Goal: Information Seeking & Learning: Learn about a topic

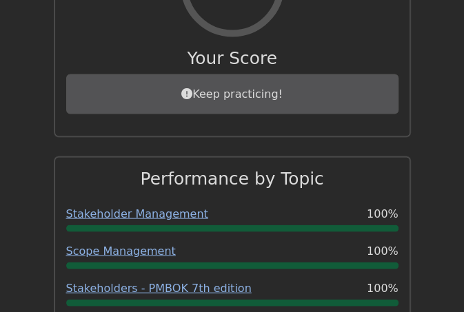
click at [221, 78] on div "Keep practicing!" at bounding box center [232, 94] width 332 height 40
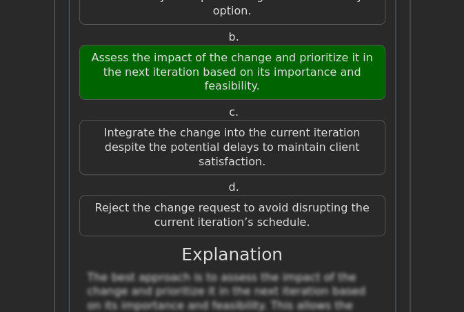
scroll to position [52971, 0]
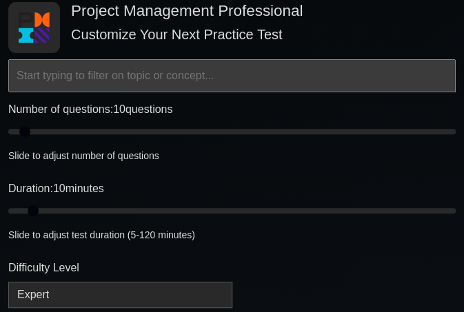
click at [68, 74] on input "text" at bounding box center [232, 75] width 448 height 33
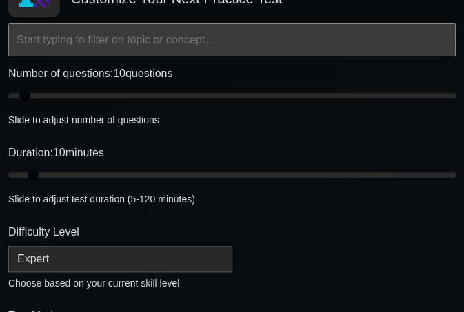
scroll to position [146, 0]
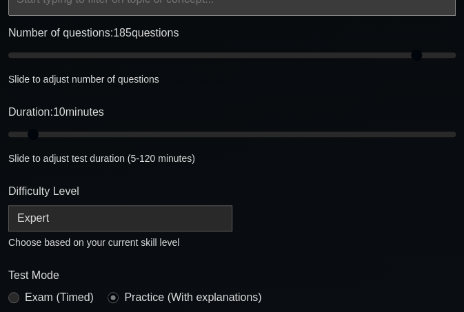
drag, startPoint x: 20, startPoint y: 55, endPoint x: 417, endPoint y: 60, distance: 397.2
click at [417, 60] on input "Number of questions: 185 questions" at bounding box center [232, 55] width 448 height 17
drag, startPoint x: 417, startPoint y: 59, endPoint x: 470, endPoint y: 49, distance: 54.1
type input "200"
click at [456, 49] on input "Number of questions: 200 questions" at bounding box center [232, 55] width 448 height 17
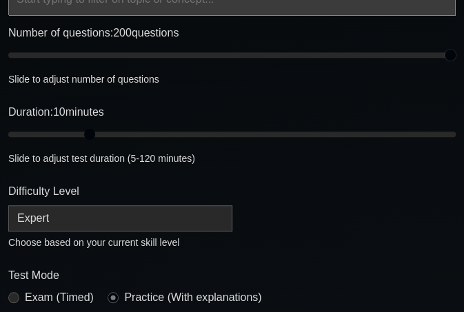
drag, startPoint x: 28, startPoint y: 131, endPoint x: 107, endPoint y: 130, distance: 78.6
click at [90, 132] on input "Duration: 10 minutes" at bounding box center [232, 134] width 448 height 17
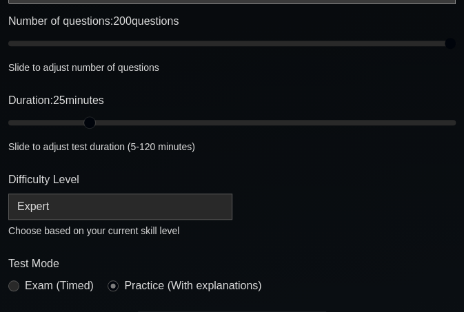
scroll to position [159, 0]
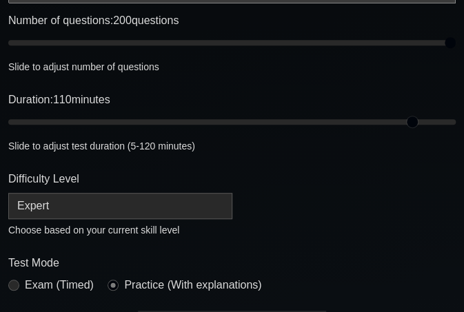
drag, startPoint x: 87, startPoint y: 123, endPoint x: 410, endPoint y: 112, distance: 323.6
type input "110"
click at [410, 114] on input "Duration: 110 minutes" at bounding box center [232, 122] width 448 height 17
click at [30, 203] on select "Beginner Intermediate Expert" at bounding box center [120, 206] width 224 height 26
click at [8, 193] on select "Beginner Intermediate Expert" at bounding box center [120, 206] width 224 height 26
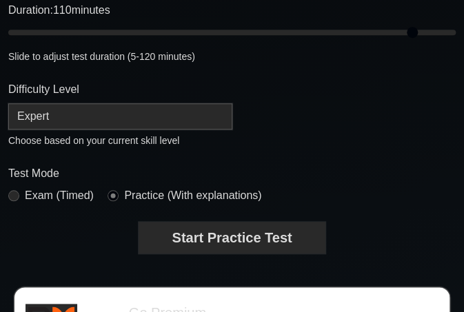
scroll to position [252, 0]
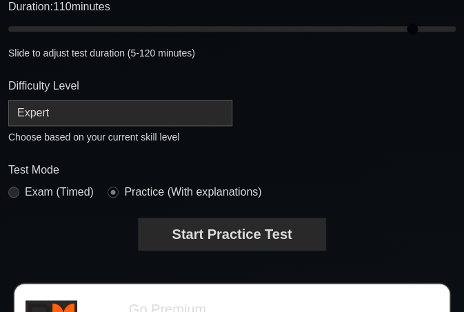
click at [215, 245] on button "Start Practice Test" at bounding box center [232, 235] width 186 height 32
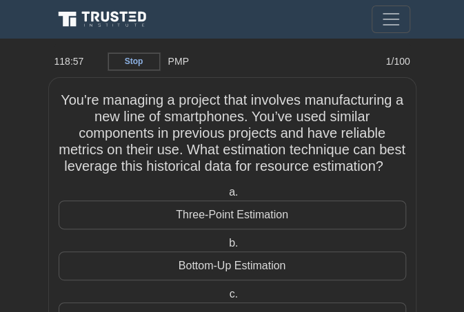
click at [123, 59] on link "Stop" at bounding box center [134, 61] width 52 height 17
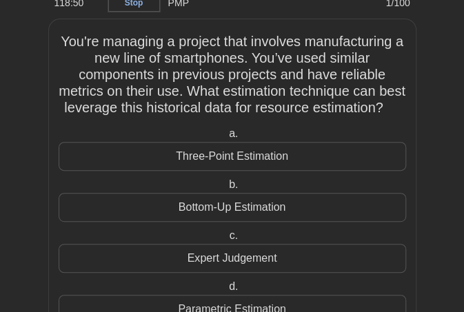
scroll to position [134, 0]
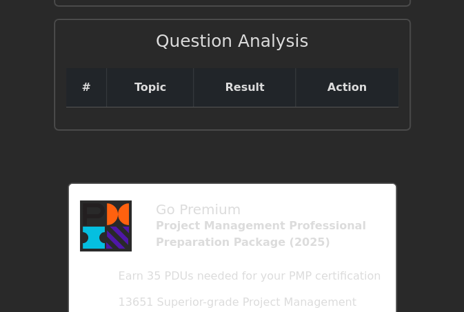
scroll to position [1786, 0]
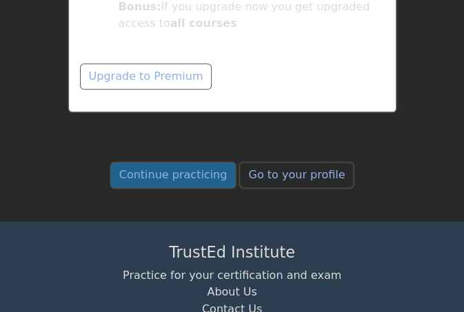
click at [172, 162] on link "Continue practicing" at bounding box center [173, 175] width 126 height 26
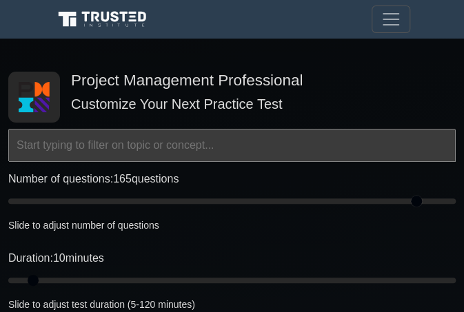
drag, startPoint x: 32, startPoint y: 199, endPoint x: 421, endPoint y: 183, distance: 389.3
click at [421, 193] on input "Number of questions: 165 questions" at bounding box center [232, 201] width 448 height 17
drag, startPoint x: 417, startPoint y: 203, endPoint x: 461, endPoint y: 196, distance: 44.1
type input "200"
click at [456, 196] on input "Number of questions: 200 questions" at bounding box center [232, 201] width 448 height 17
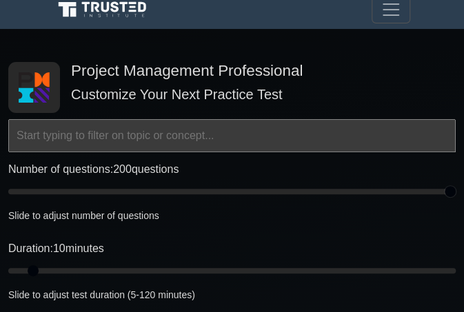
scroll to position [229, 0]
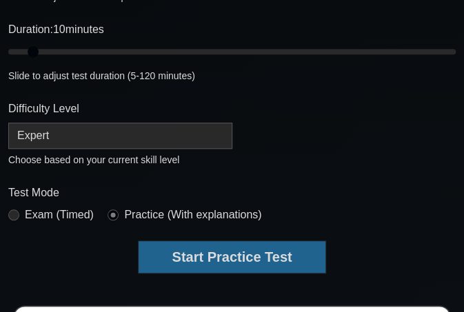
click at [222, 260] on button "Start Practice Test" at bounding box center [232, 257] width 186 height 32
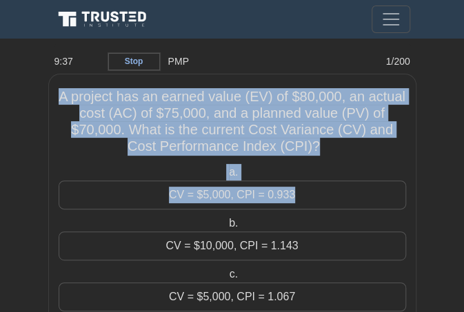
drag, startPoint x: 52, startPoint y: 92, endPoint x: 132, endPoint y: 230, distance: 159.4
click at [132, 230] on div "A project has an earned value (EV) of $80,000, an actual cost (AC) of $75,000, …" at bounding box center [232, 239] width 367 height 330
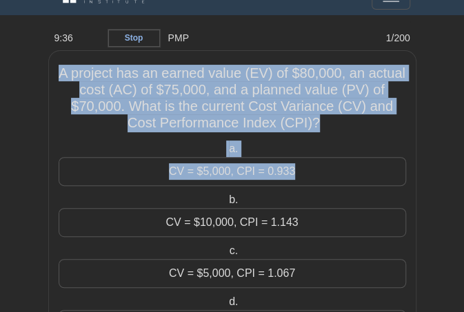
scroll to position [69, 0]
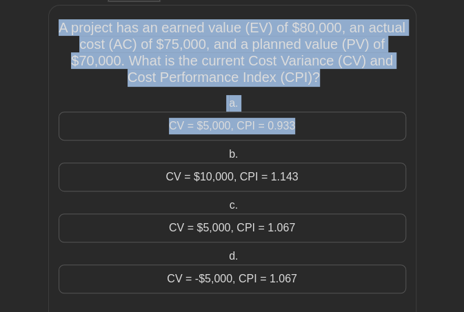
click at [309, 281] on div "CV = -$5,000, CPI = 1.067" at bounding box center [233, 279] width 348 height 29
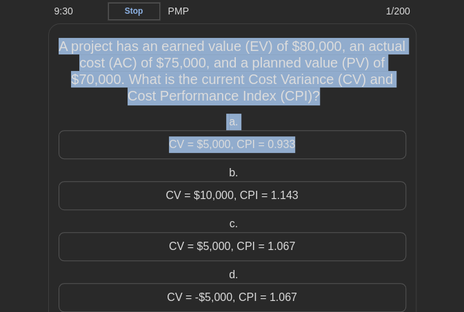
scroll to position [59, 0]
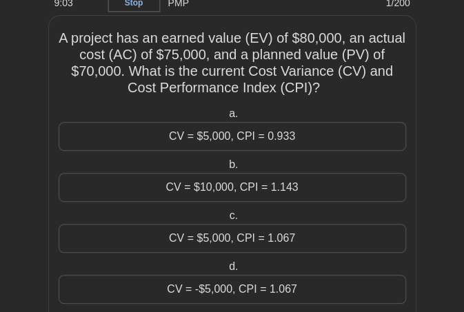
click at [379, 125] on div "CV = $5,000, CPI = 0.933" at bounding box center [233, 136] width 348 height 29
click at [226, 119] on input "a. CV = $5,000, CPI = 0.933" at bounding box center [226, 114] width 0 height 9
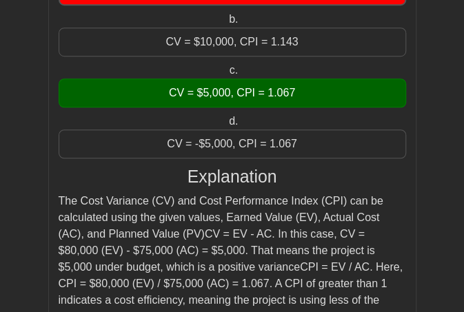
scroll to position [290, 0]
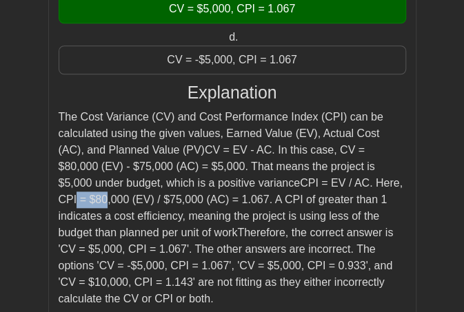
drag, startPoint x: 267, startPoint y: 183, endPoint x: 298, endPoint y: 177, distance: 31.6
click at [298, 177] on div "The Cost Variance (CV) and Cost Performance Index (CPI) can be calculated using…" at bounding box center [233, 208] width 348 height 199
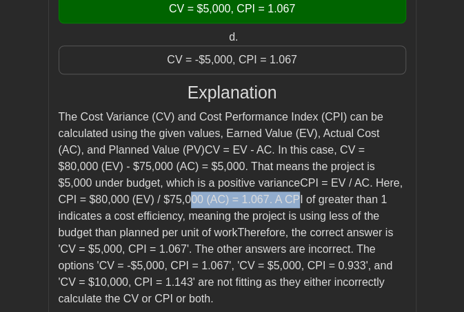
drag, startPoint x: 74, startPoint y: 203, endPoint x: 181, endPoint y: 202, distance: 106.2
click at [181, 202] on div "The Cost Variance (CV) and Cost Performance Index (CPI) can be calculated using…" at bounding box center [233, 208] width 348 height 199
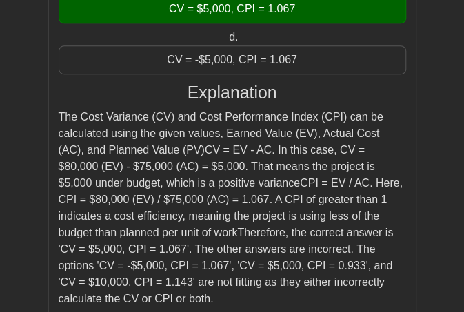
click at [181, 202] on div "The Cost Variance (CV) and Cost Performance Index (CPI) can be calculated using…" at bounding box center [233, 208] width 348 height 199
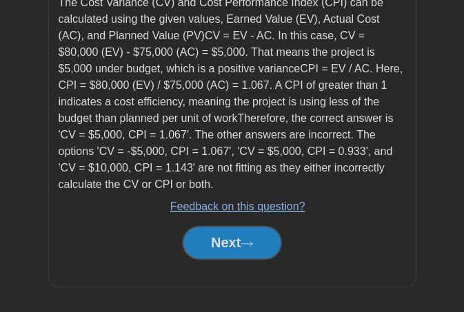
click at [224, 217] on div "Explanation The Cost Variance (CV) and Cost Performance Index (CPI) can be calc…" at bounding box center [233, 116] width 348 height 297
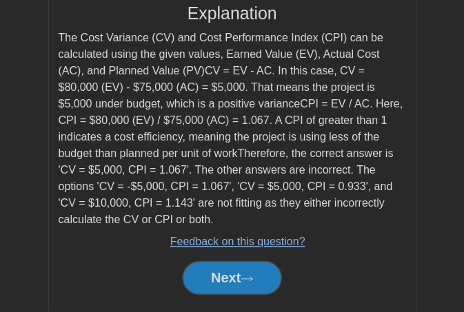
scroll to position [0, 0]
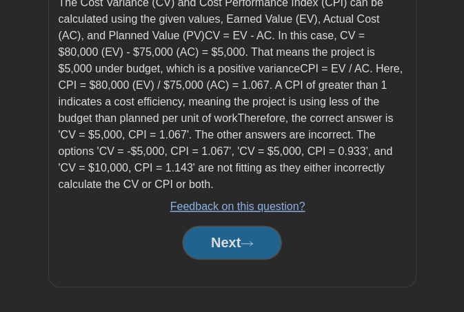
click at [217, 244] on button "Next" at bounding box center [232, 242] width 99 height 33
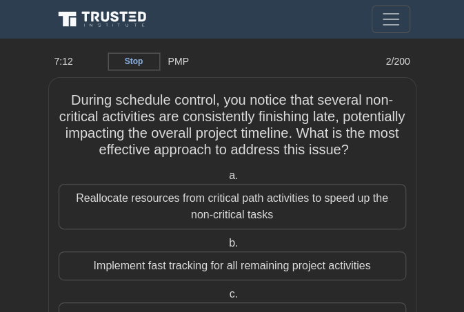
click at [121, 54] on link "Stop" at bounding box center [134, 61] width 52 height 17
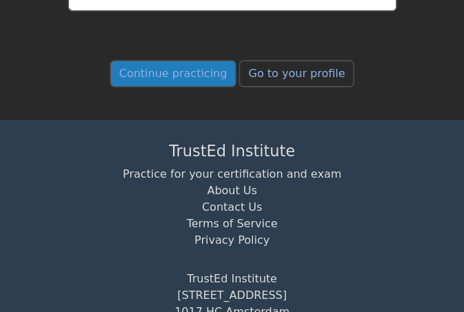
scroll to position [2529, 0]
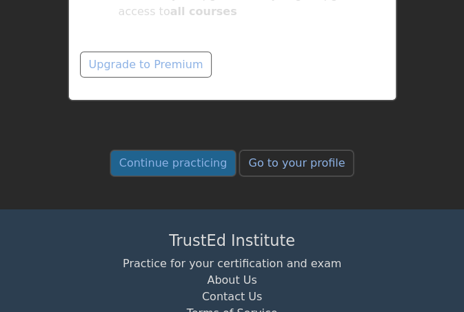
click at [161, 150] on link "Continue practicing" at bounding box center [173, 163] width 126 height 26
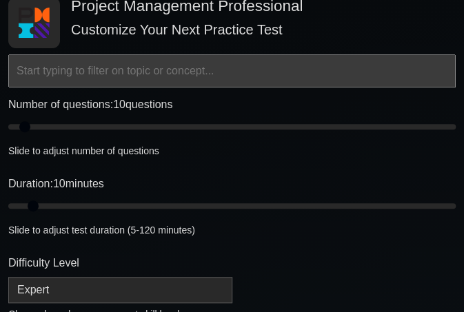
scroll to position [80, 0]
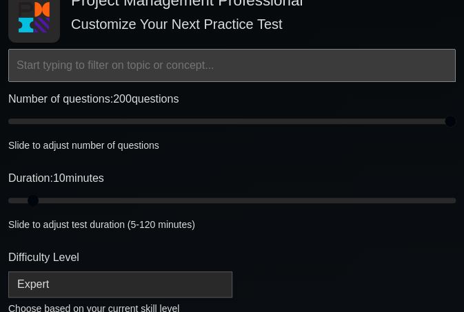
drag, startPoint x: 19, startPoint y: 120, endPoint x: 464, endPoint y: 118, distance: 444.8
type input "200"
click at [456, 118] on input "Number of questions: 200 questions" at bounding box center [232, 121] width 448 height 17
drag, startPoint x: 34, startPoint y: 204, endPoint x: 470, endPoint y: 197, distance: 436.5
type input "120"
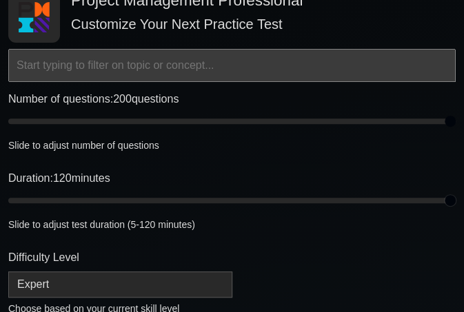
click at [456, 197] on input "Duration: 120 minutes" at bounding box center [232, 200] width 448 height 17
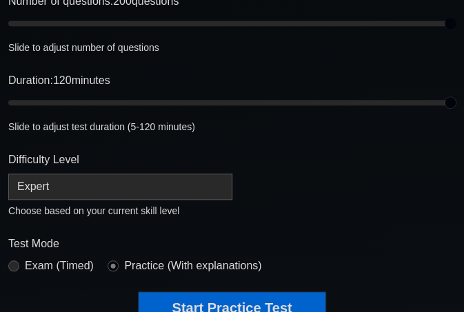
scroll to position [192, 0]
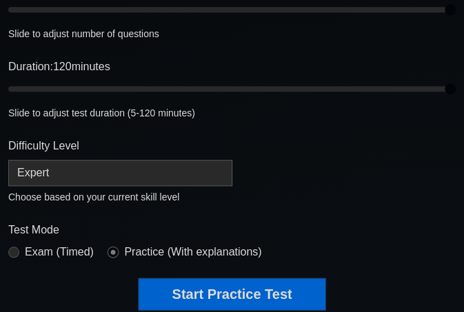
click at [117, 251] on input "radio" at bounding box center [113, 252] width 11 height 11
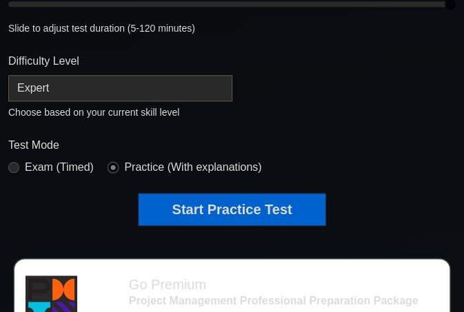
scroll to position [359, 0]
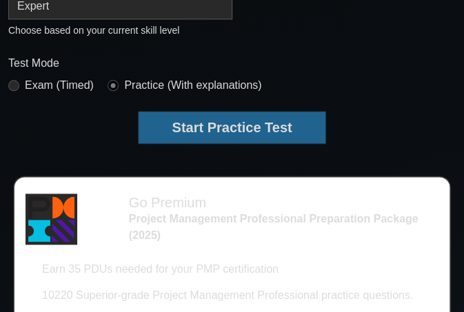
click at [204, 131] on button "Start Practice Test" at bounding box center [232, 128] width 186 height 32
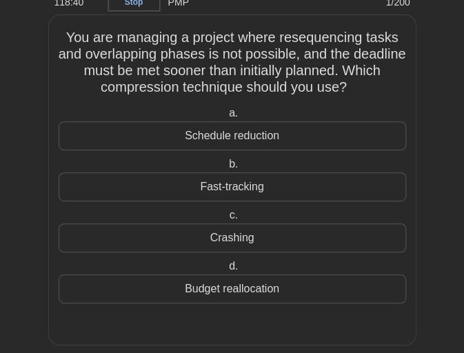
scroll to position [77, 0]
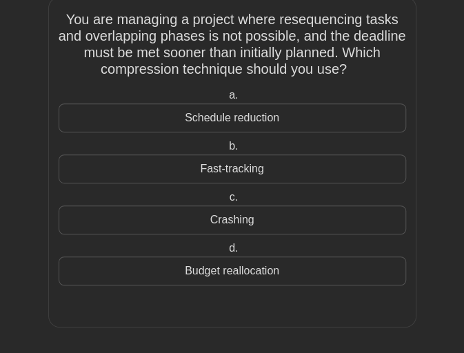
click at [248, 223] on div "Crashing" at bounding box center [233, 219] width 348 height 29
click at [226, 202] on input "c. Crashing" at bounding box center [226, 197] width 0 height 9
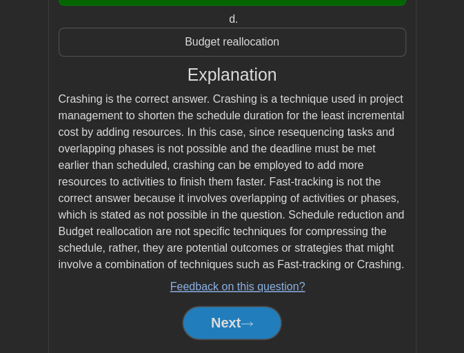
scroll to position [324, 0]
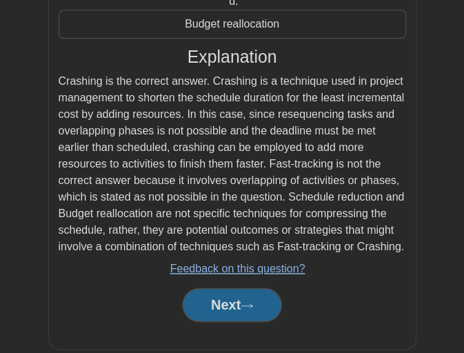
click at [222, 291] on button "Next" at bounding box center [232, 304] width 99 height 33
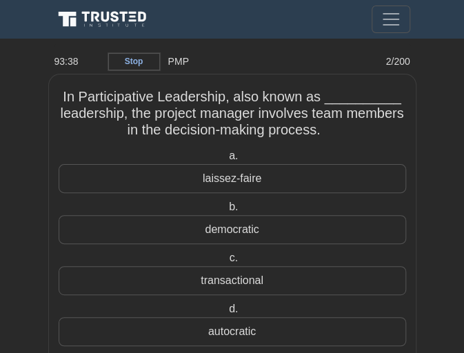
scroll to position [17, 0]
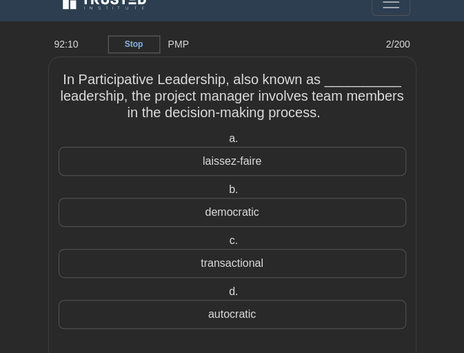
click at [231, 208] on div "democratic" at bounding box center [233, 212] width 348 height 29
click at [226, 194] on input "b. democratic" at bounding box center [226, 189] width 0 height 9
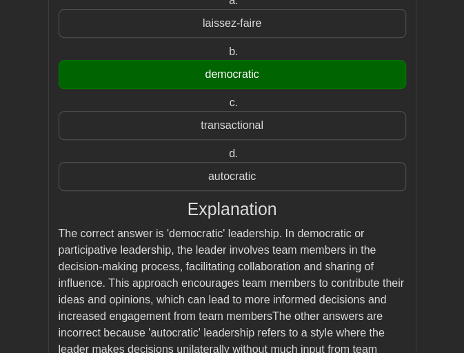
scroll to position [395, 0]
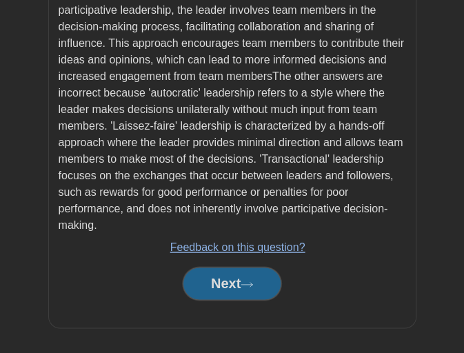
click at [219, 286] on button "Next" at bounding box center [232, 283] width 99 height 33
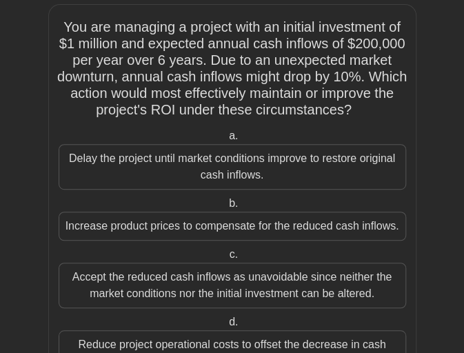
scroll to position [121, 0]
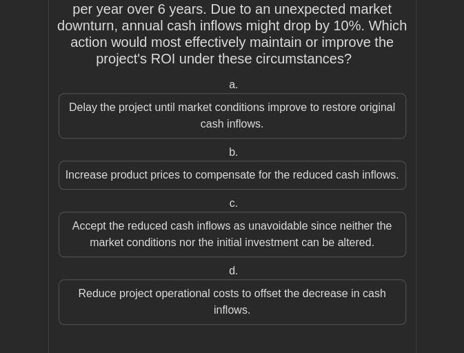
click at [274, 297] on div "Reduce project operational costs to offset the decrease in cash inflows." at bounding box center [233, 302] width 348 height 46
click at [226, 276] on input "d. Reduce project operational costs to offset the decrease in cash inflows." at bounding box center [226, 271] width 0 height 9
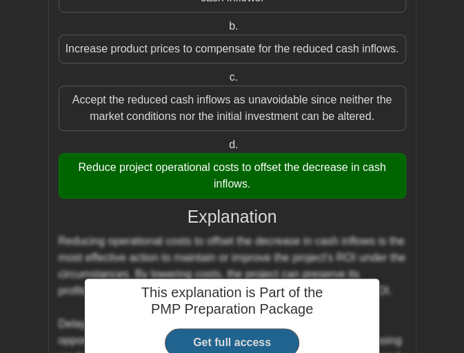
scroll to position [412, 0]
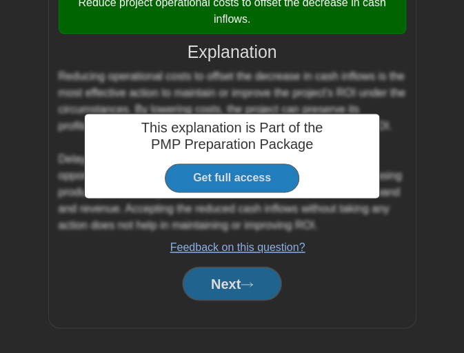
click at [228, 283] on button "Next" at bounding box center [232, 283] width 99 height 33
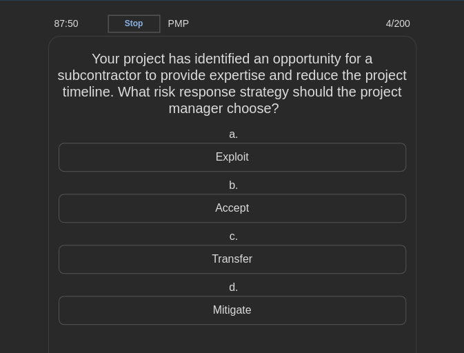
scroll to position [29, 0]
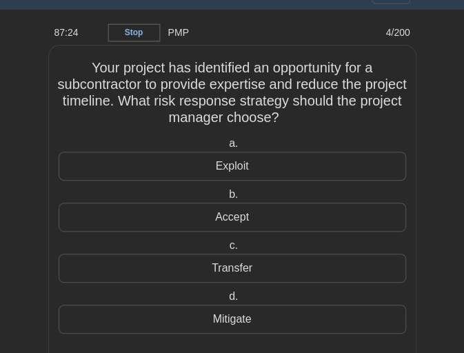
click at [222, 161] on div "Exploit" at bounding box center [233, 166] width 348 height 29
click at [226, 148] on input "a. Exploit" at bounding box center [226, 143] width 0 height 9
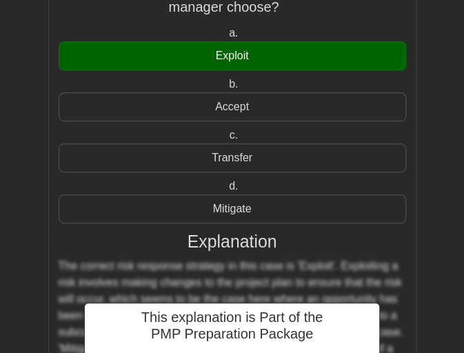
scroll to position [362, 0]
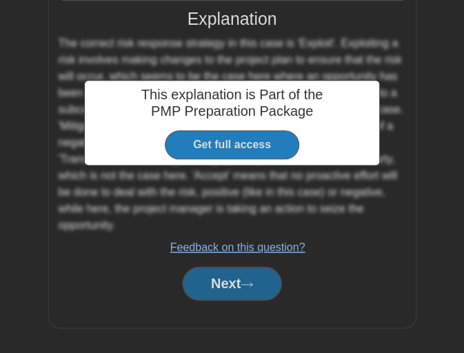
click at [239, 272] on button "Next" at bounding box center [232, 283] width 99 height 33
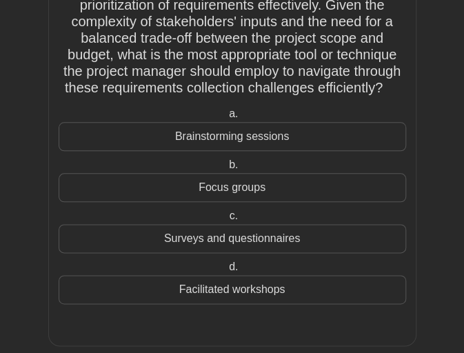
scroll to position [300, 0]
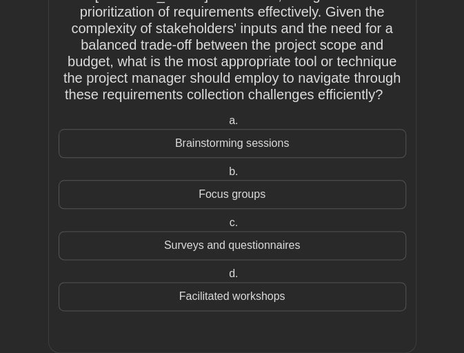
click at [225, 194] on div "Focus groups" at bounding box center [233, 194] width 348 height 29
click at [226, 177] on input "b. Focus groups" at bounding box center [226, 172] width 0 height 9
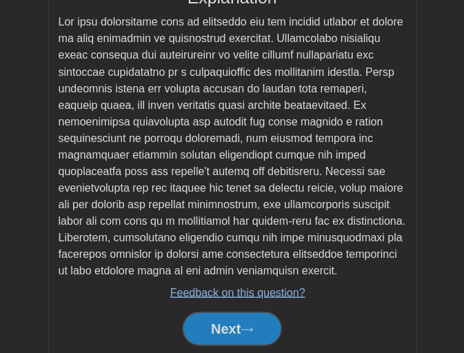
scroll to position [651, 0]
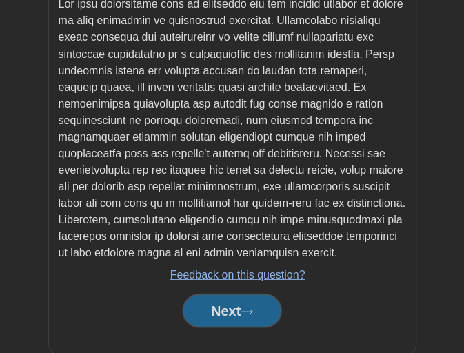
click at [235, 310] on button "Next" at bounding box center [232, 310] width 99 height 33
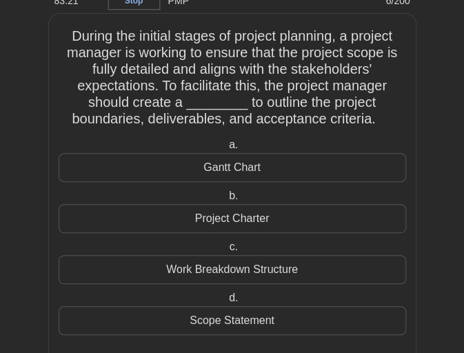
scroll to position [70, 0]
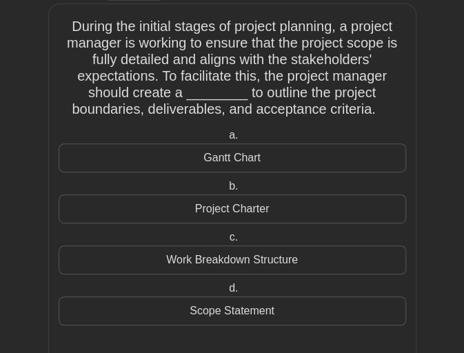
click at [207, 312] on div "Scope Statement" at bounding box center [233, 311] width 348 height 29
click at [226, 293] on input "d. Scope Statement" at bounding box center [226, 288] width 0 height 9
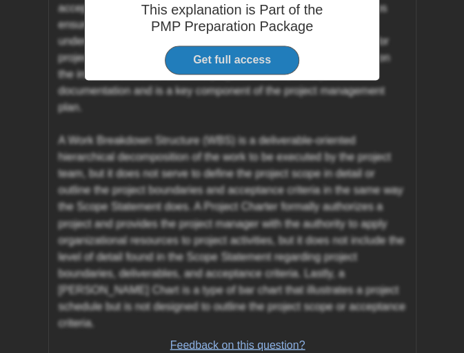
scroll to position [561, 0]
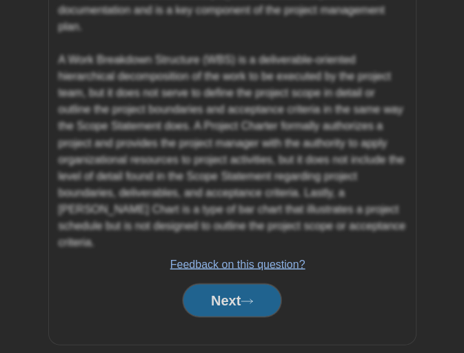
click at [215, 285] on button "Next" at bounding box center [232, 299] width 99 height 33
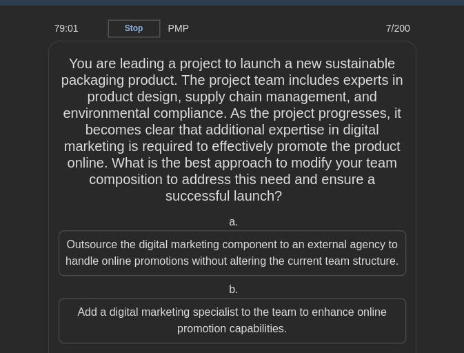
scroll to position [0, 0]
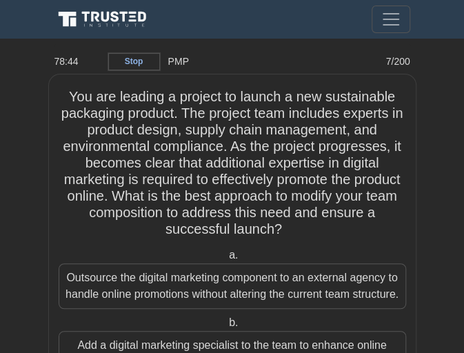
click at [183, 144] on h5 "You are leading a project to launch a new sustainable packaging product. The pr…" at bounding box center [232, 163] width 350 height 150
click at [216, 150] on h5 "You are leading a project to launch a new sustainable packaging product. The pr…" at bounding box center [232, 163] width 350 height 150
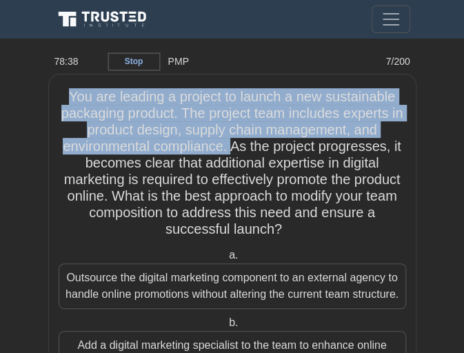
drag, startPoint x: 229, startPoint y: 152, endPoint x: 54, endPoint y: 78, distance: 190.3
click at [54, 78] on div "You are leading a project to launch a new sustainable packaging product. The pr…" at bounding box center [232, 321] width 367 height 495
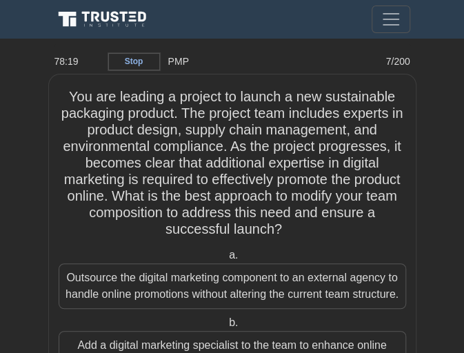
click at [230, 156] on h5 "You are leading a project to launch a new sustainable packaging product. The pr…" at bounding box center [232, 163] width 350 height 150
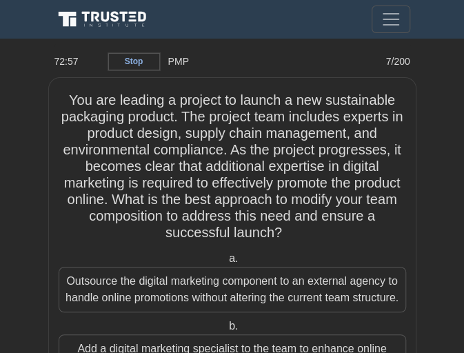
click at [141, 58] on link "Stop" at bounding box center [134, 61] width 52 height 17
